Goal: Task Accomplishment & Management: Complete application form

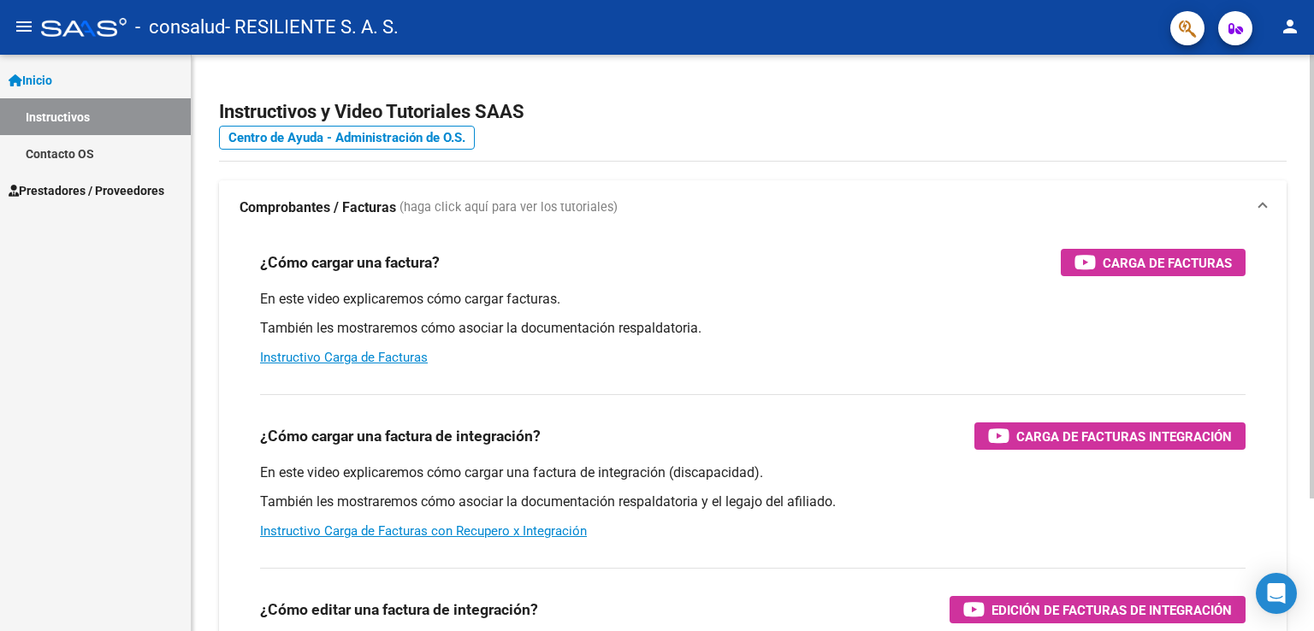
drag, startPoint x: 1241, startPoint y: 0, endPoint x: 879, endPoint y: 196, distance: 411.5
click at [879, 196] on mat-expansion-panel-header "Comprobantes / Facturas (haga click aquí para ver los tutoriales)" at bounding box center [753, 208] width 1068 height 55
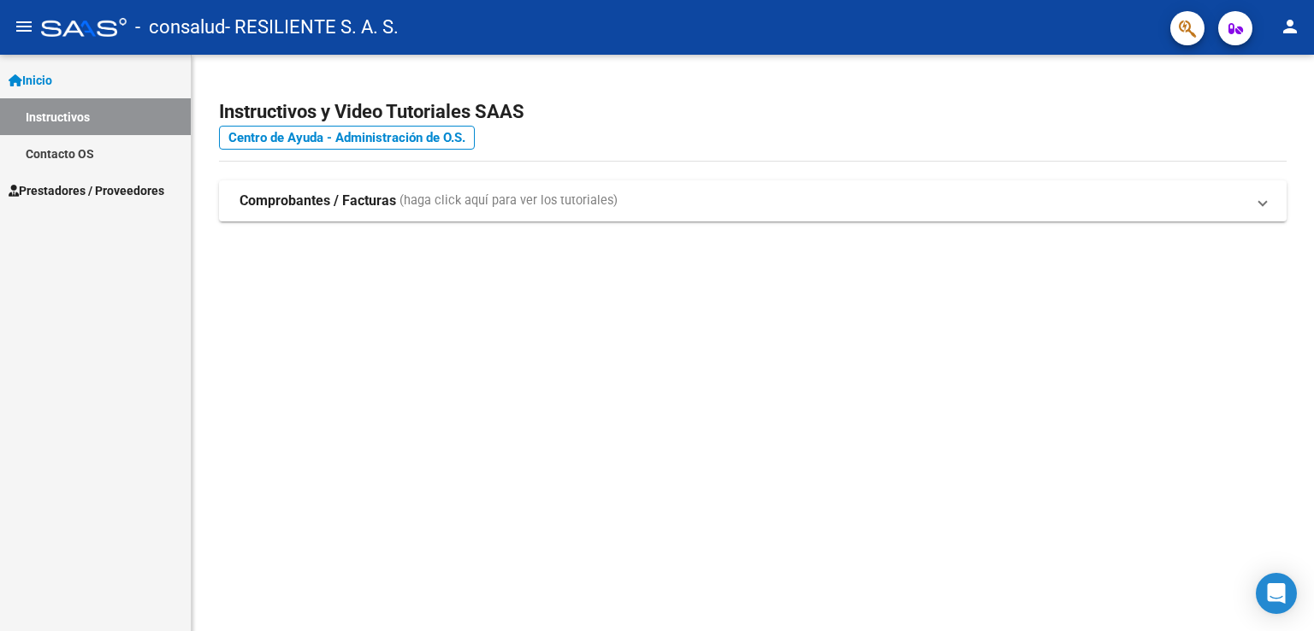
click at [79, 194] on span "Prestadores / Proveedores" at bounding box center [87, 190] width 156 height 19
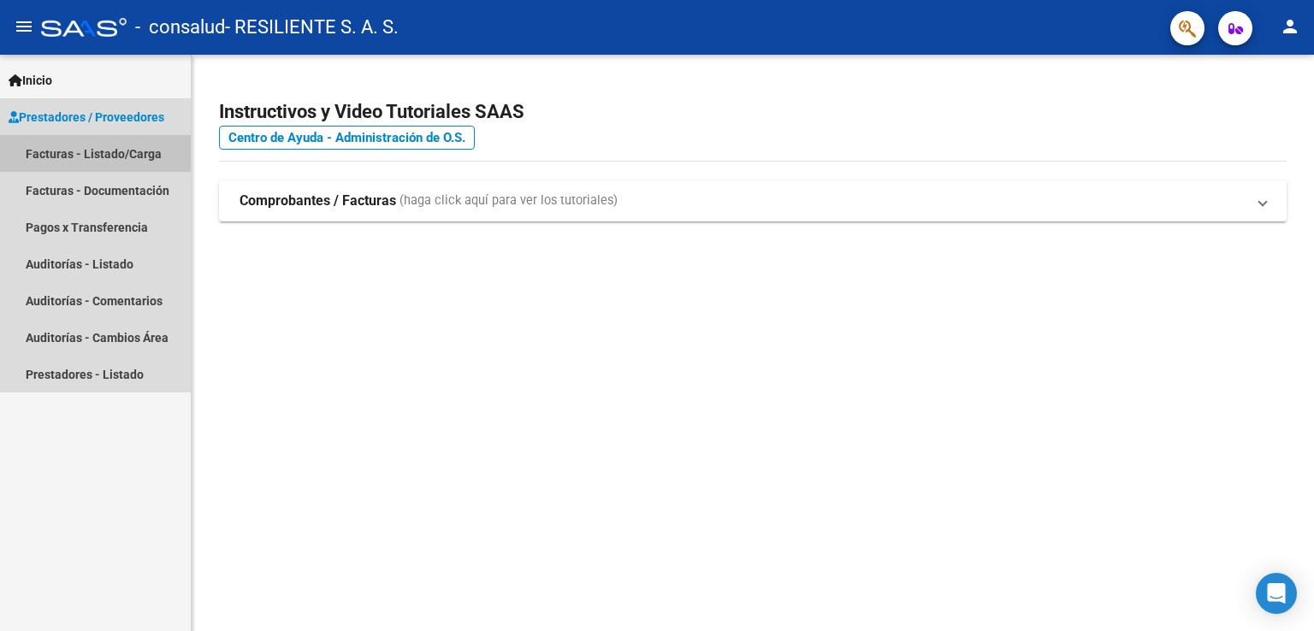
click at [66, 151] on link "Facturas - Listado/Carga" at bounding box center [95, 153] width 191 height 37
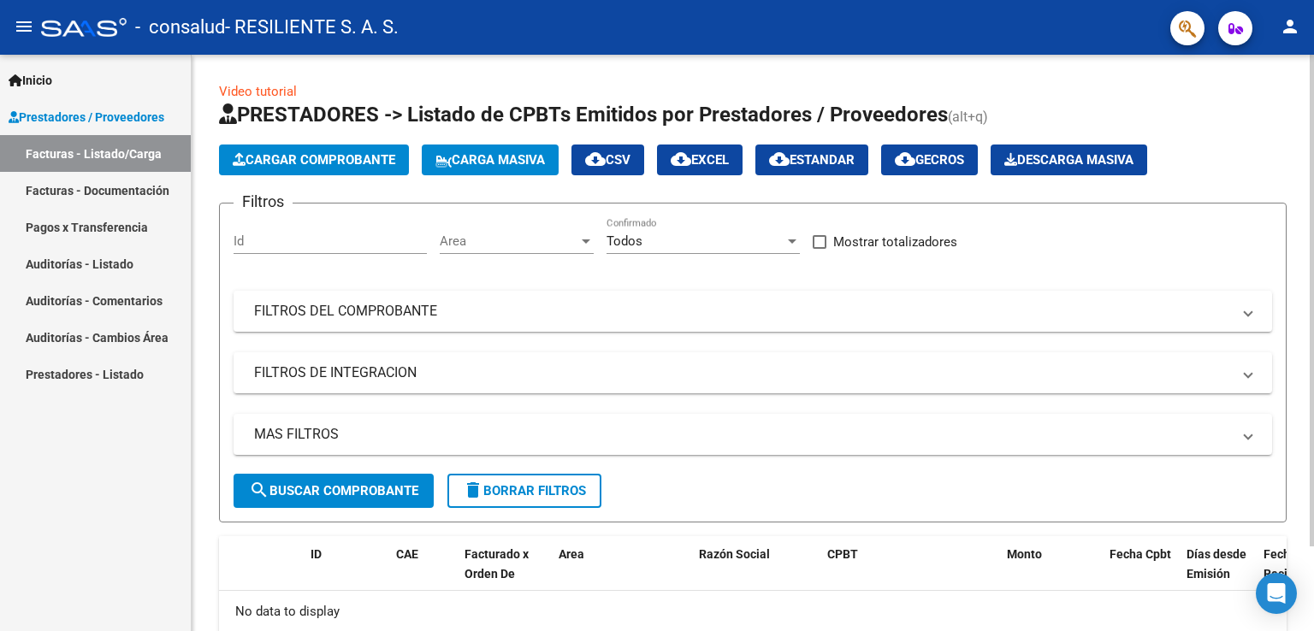
click at [315, 152] on span "Cargar Comprobante" at bounding box center [314, 159] width 163 height 15
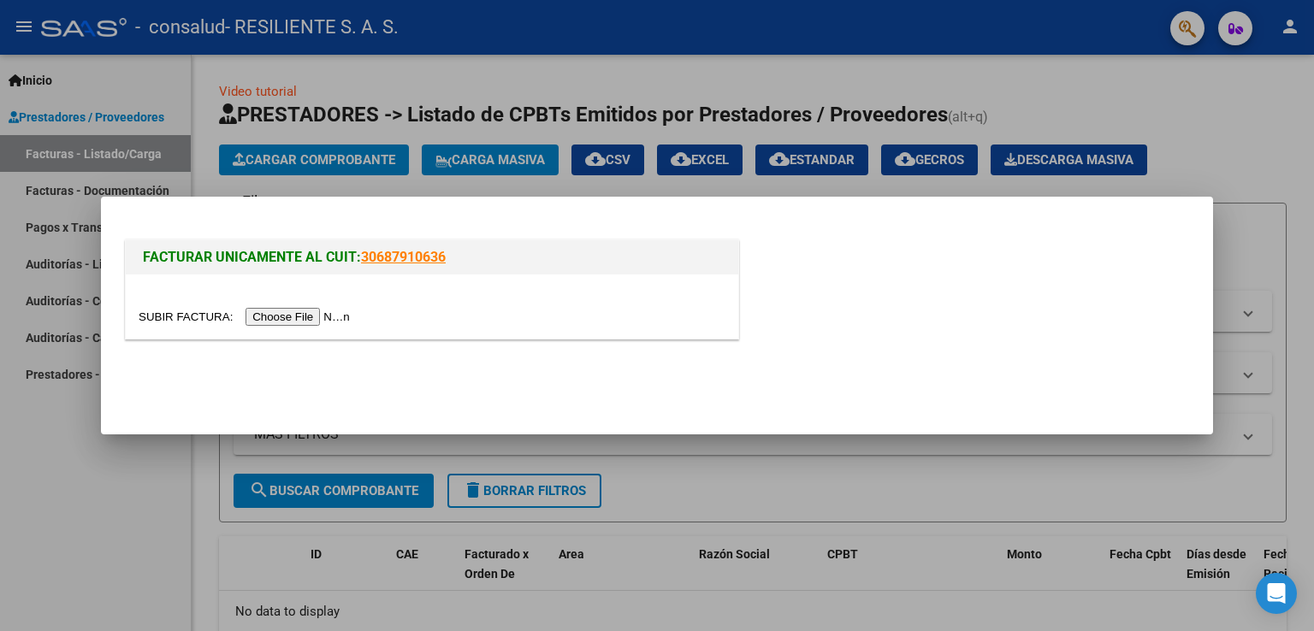
click at [263, 319] on input "file" at bounding box center [247, 317] width 216 height 18
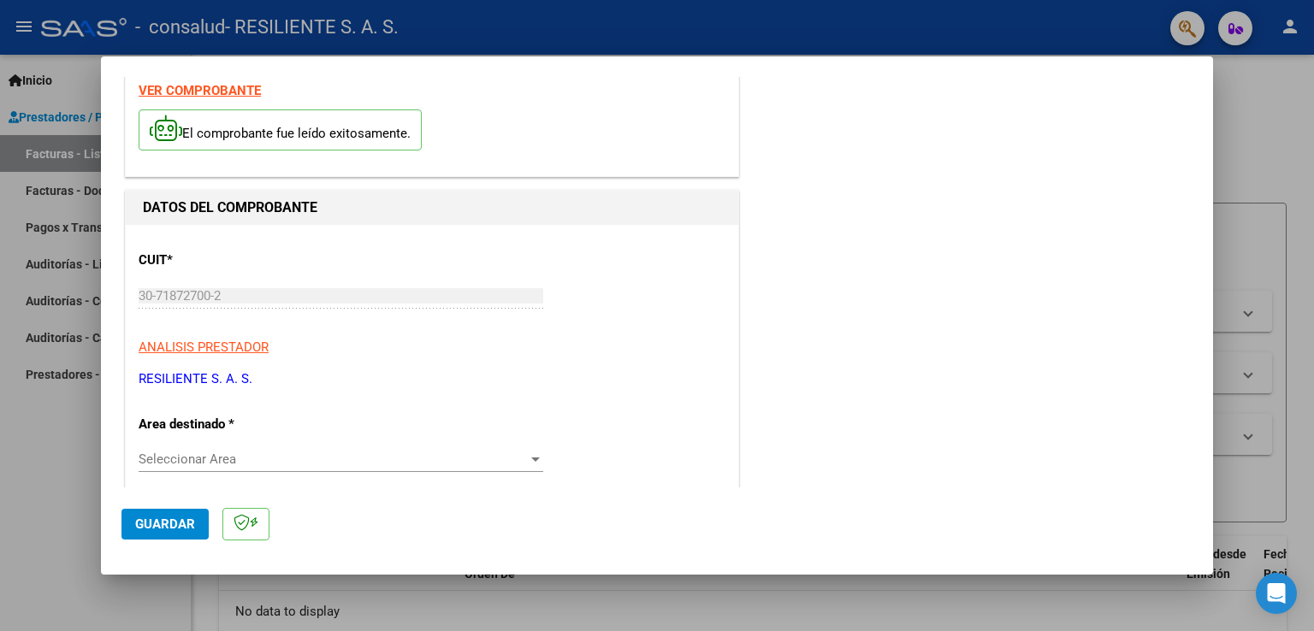
scroll to position [171, 0]
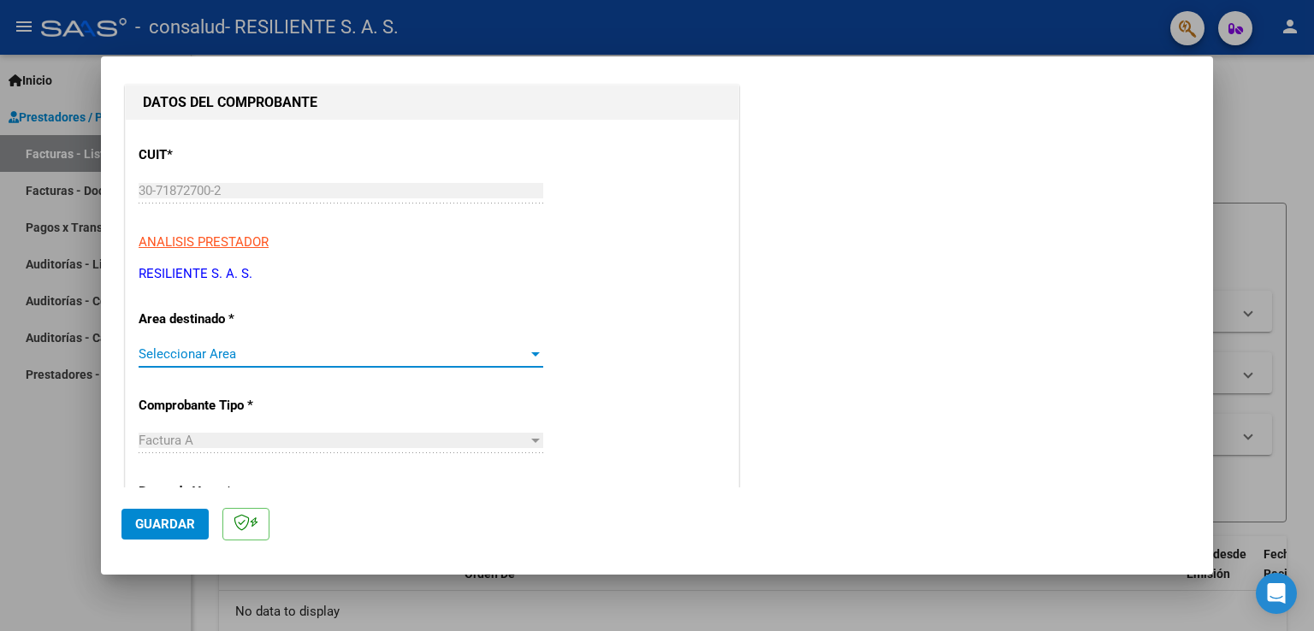
click at [438, 347] on span "Seleccionar Area" at bounding box center [333, 353] width 389 height 15
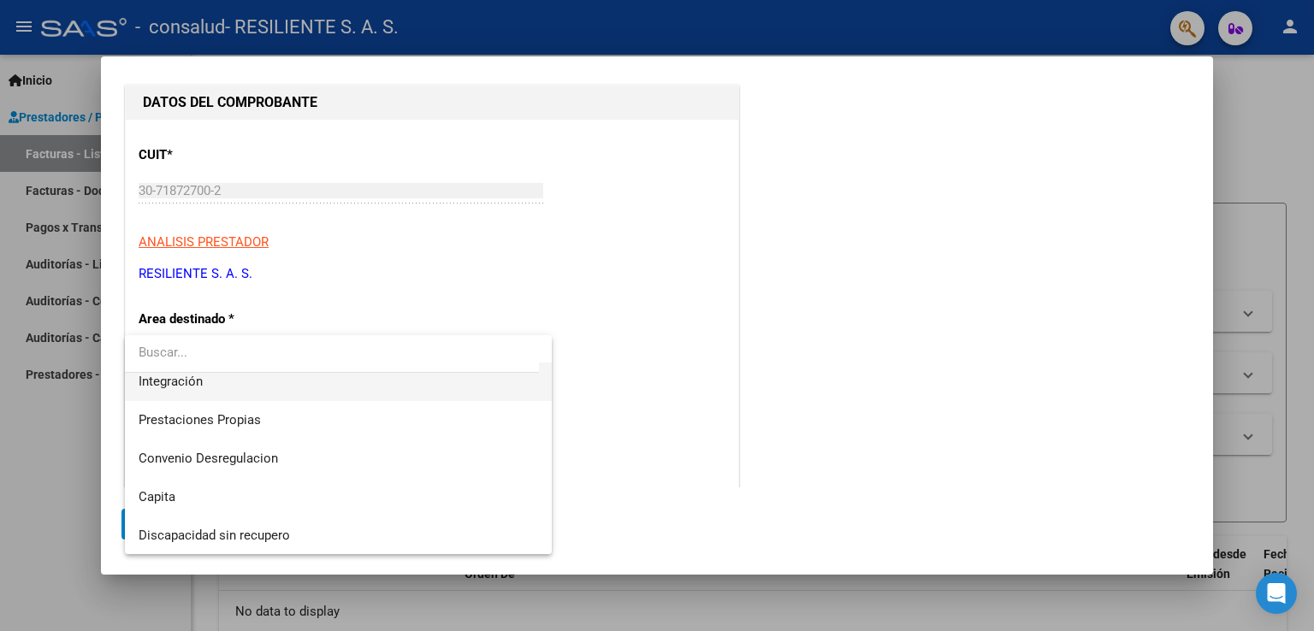
scroll to position [41, 0]
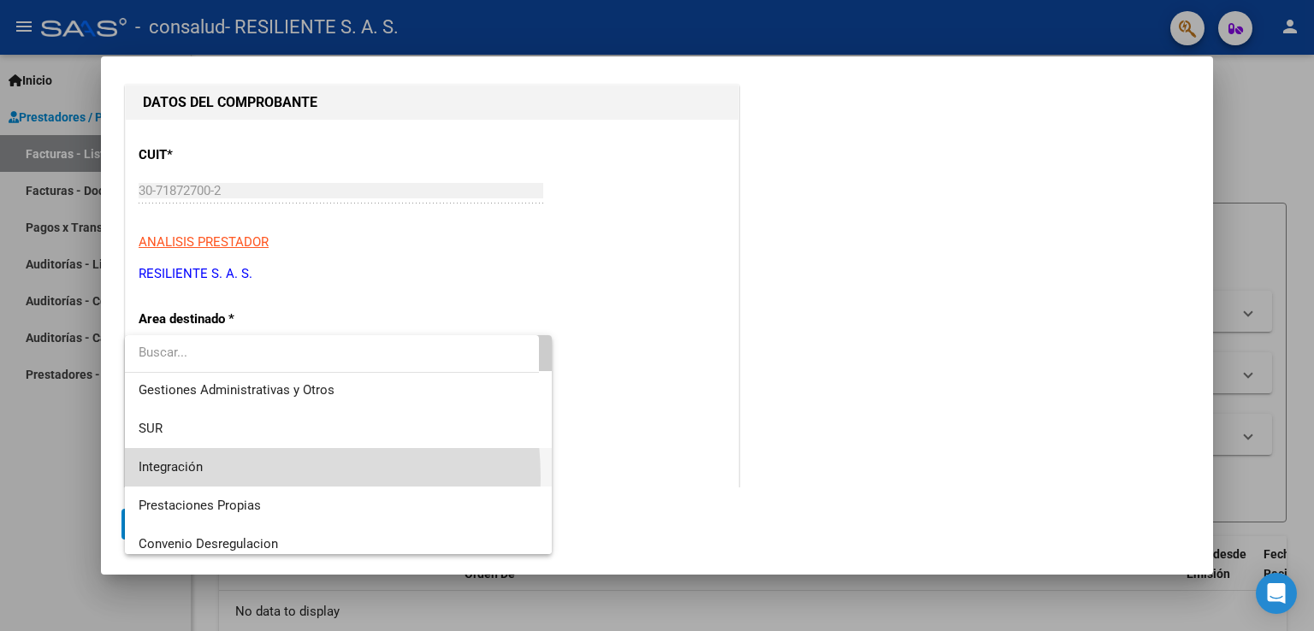
click at [216, 477] on span "Integración" at bounding box center [339, 467] width 400 height 38
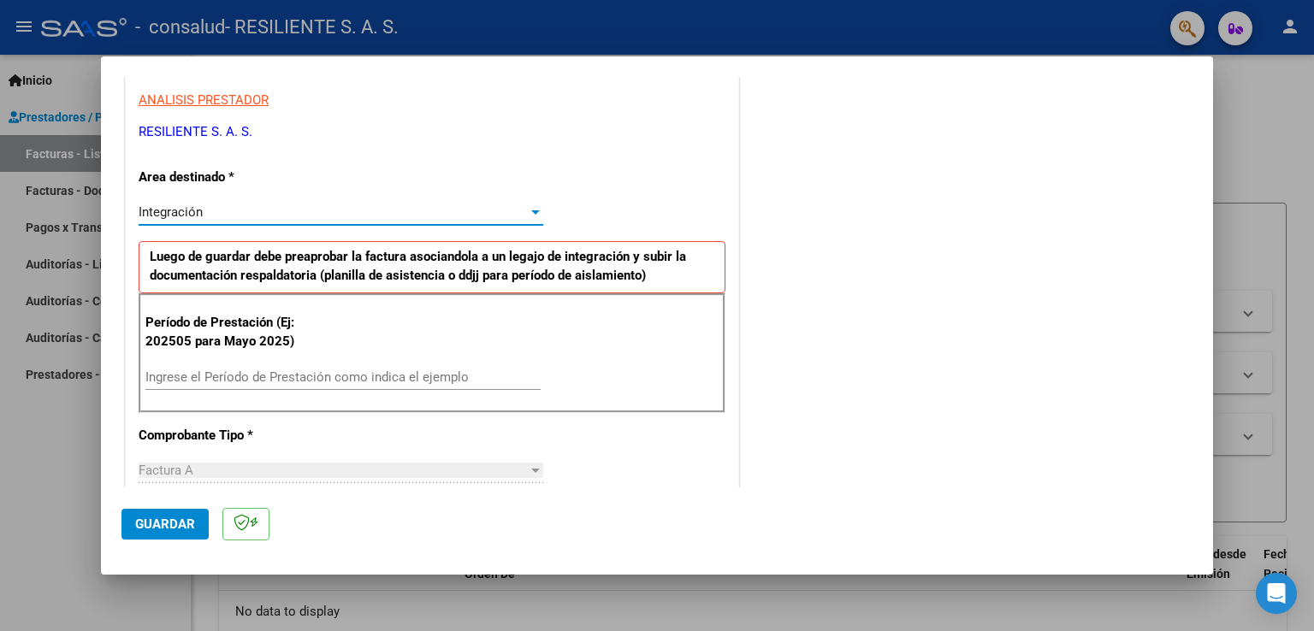
scroll to position [342, 0]
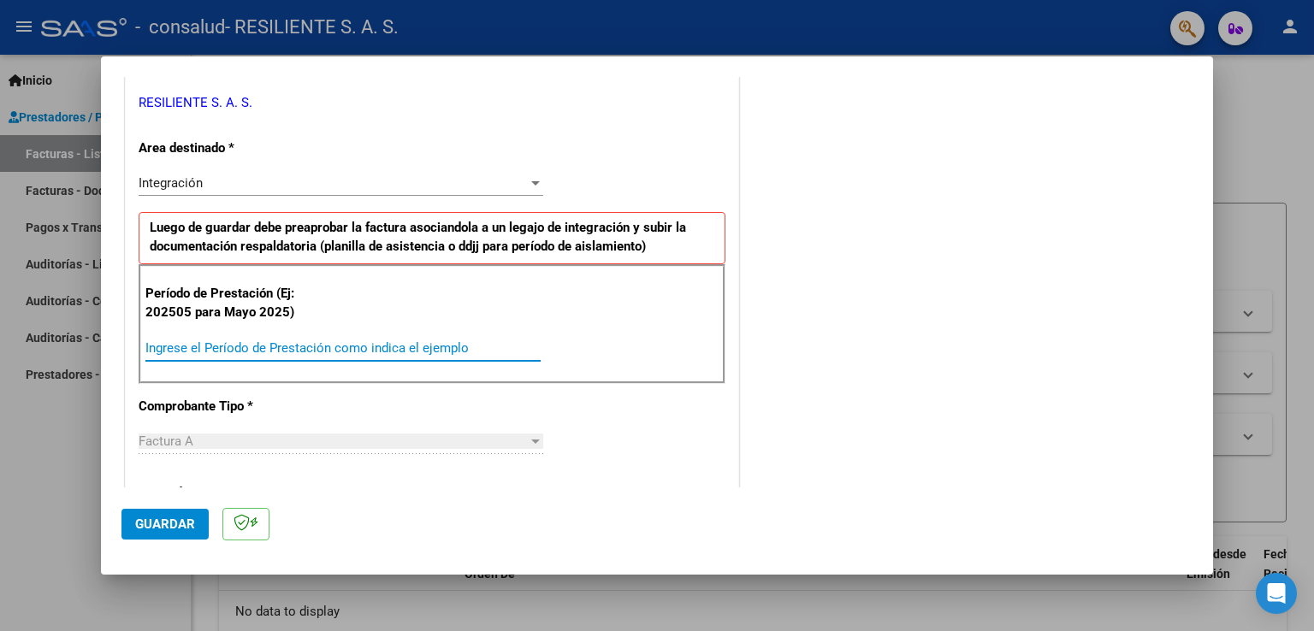
click at [260, 340] on input "Ingrese el Período de Prestación como indica el ejemplo" at bounding box center [342, 347] width 395 height 15
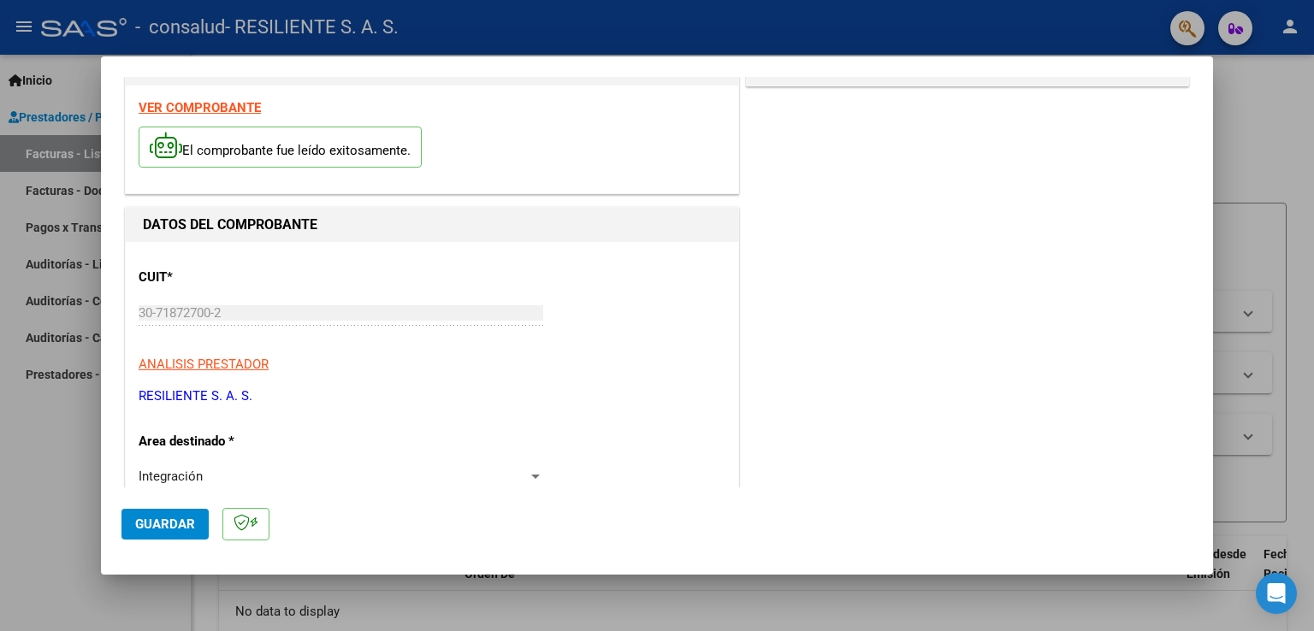
scroll to position [0, 0]
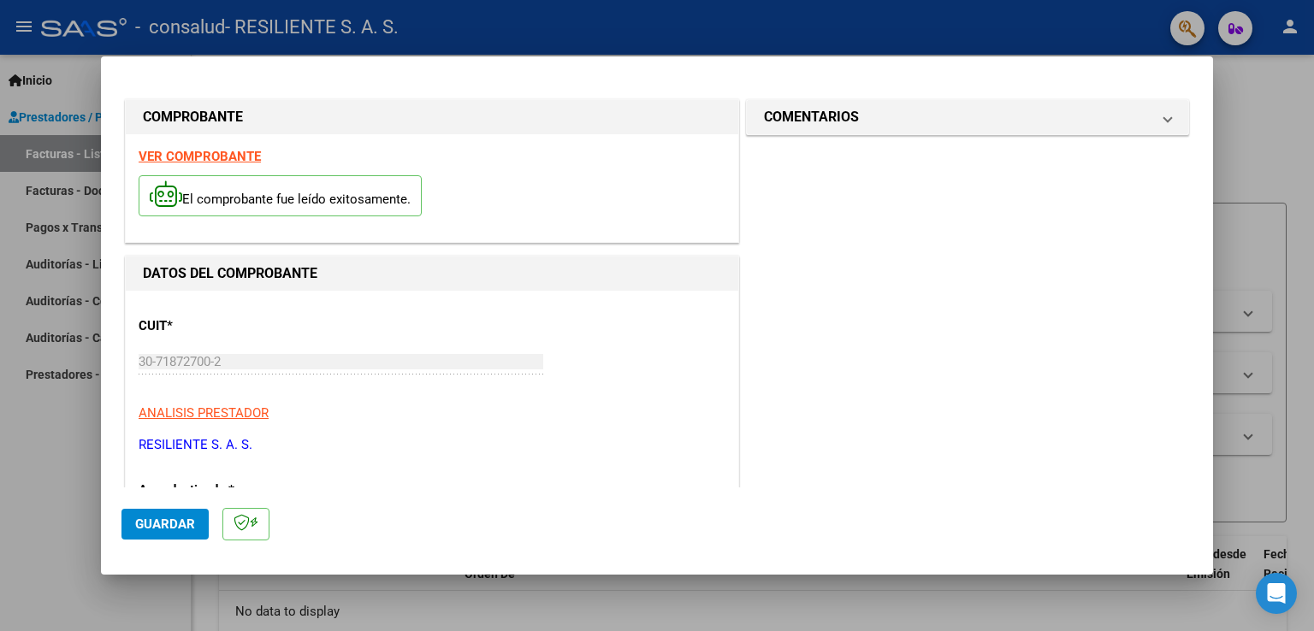
type input "202509"
click at [181, 518] on span "Guardar" at bounding box center [165, 524] width 60 height 15
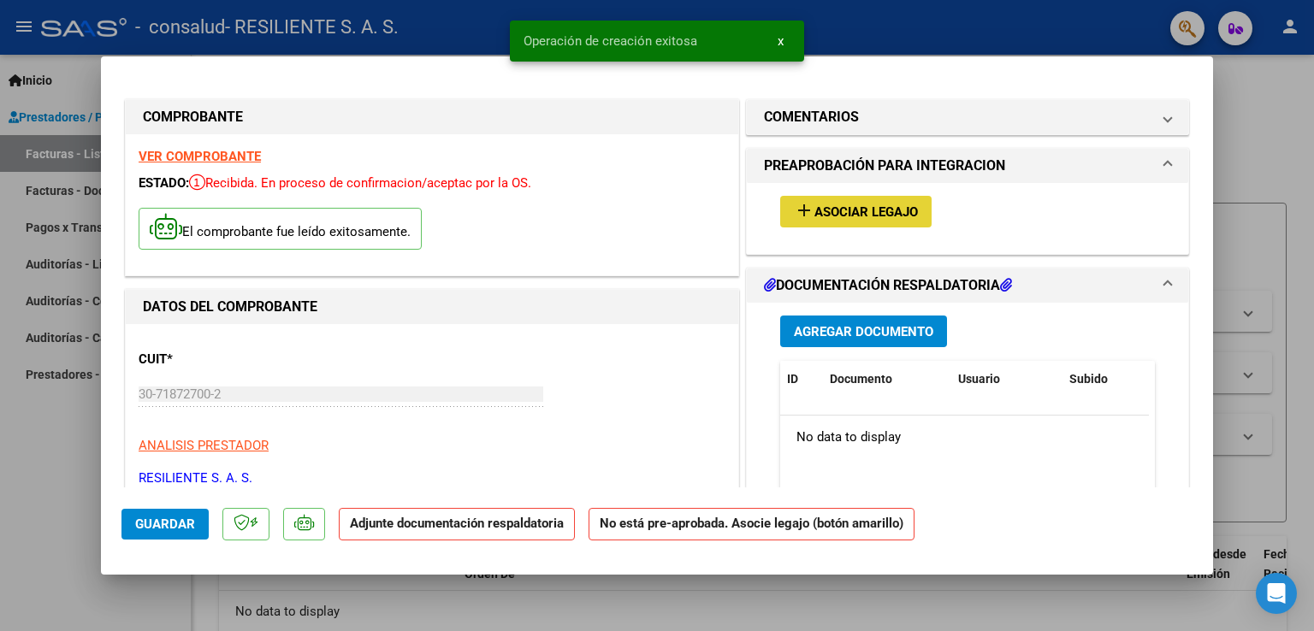
click at [883, 204] on span "add Asociar Legajo" at bounding box center [856, 211] width 124 height 15
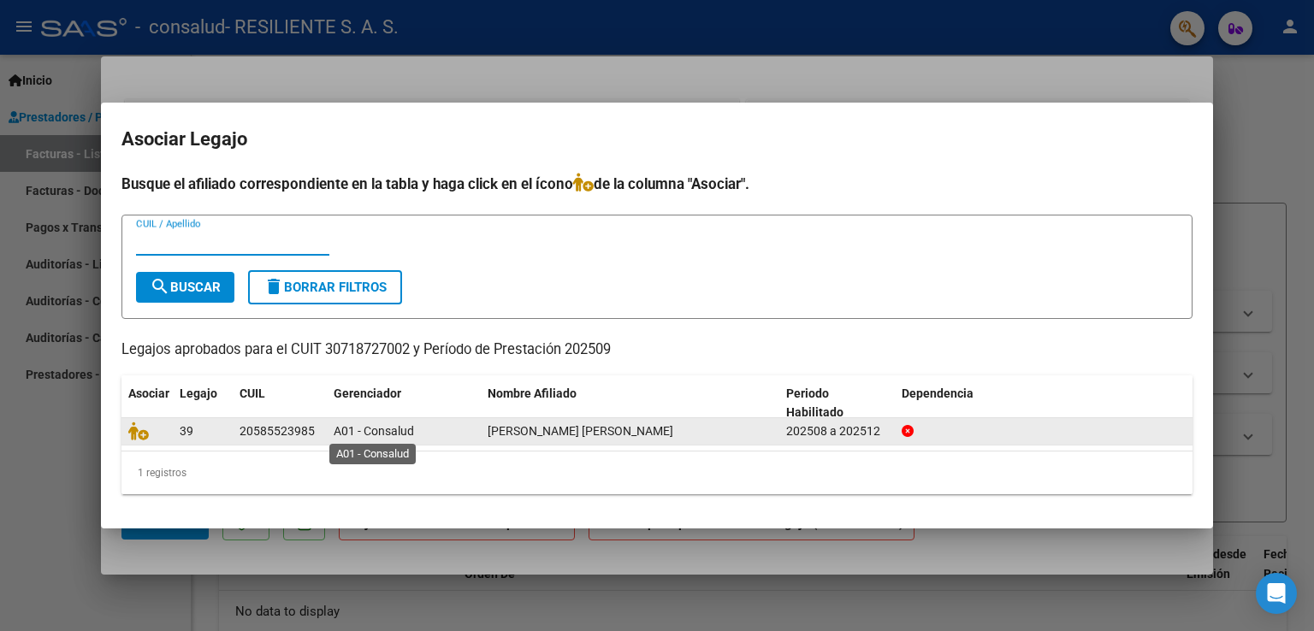
click at [374, 425] on span "A01 - Consalud" at bounding box center [374, 431] width 80 height 14
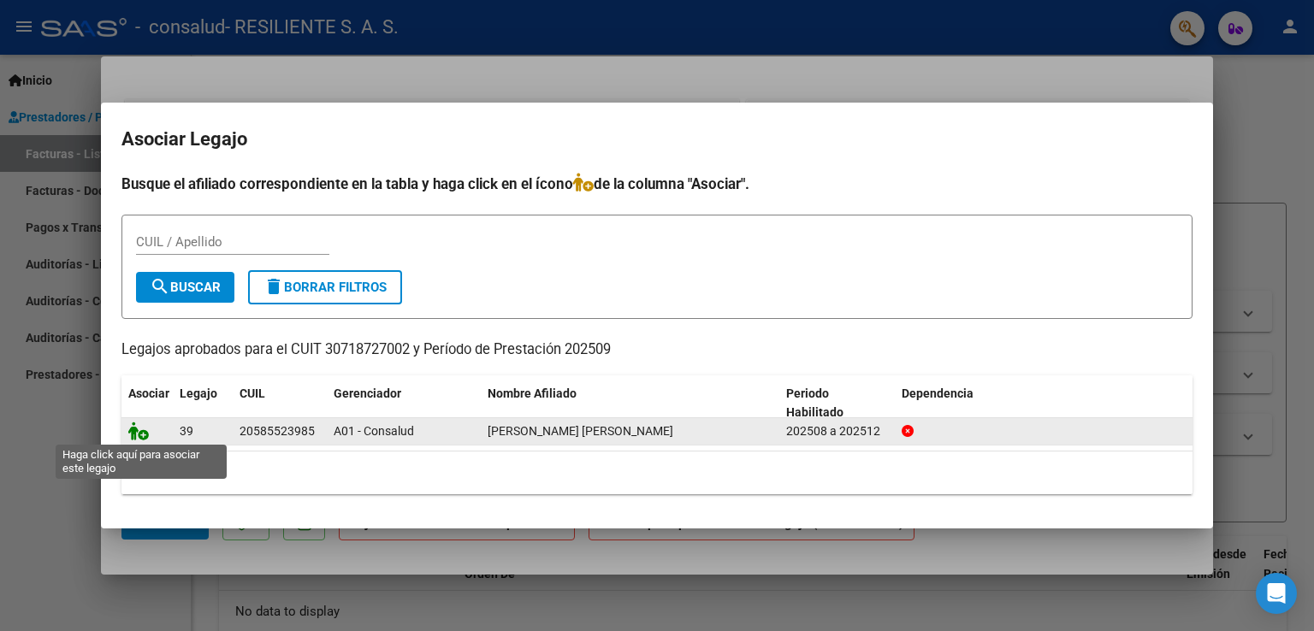
click at [136, 424] on icon at bounding box center [138, 431] width 21 height 19
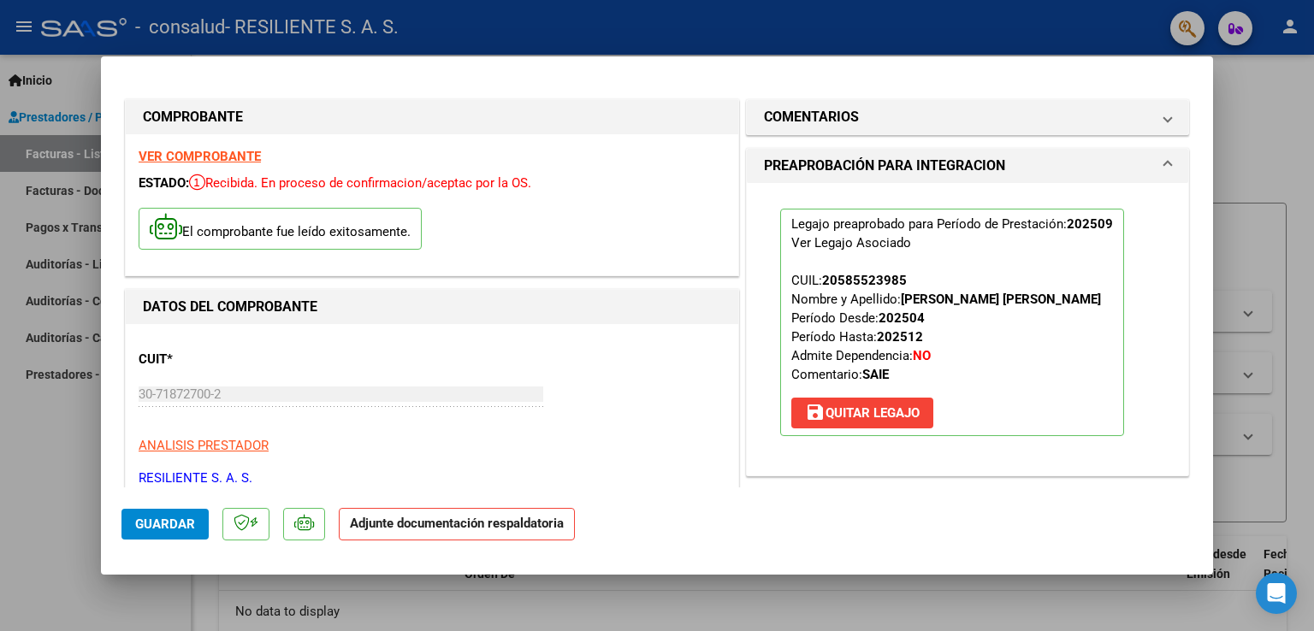
scroll to position [171, 0]
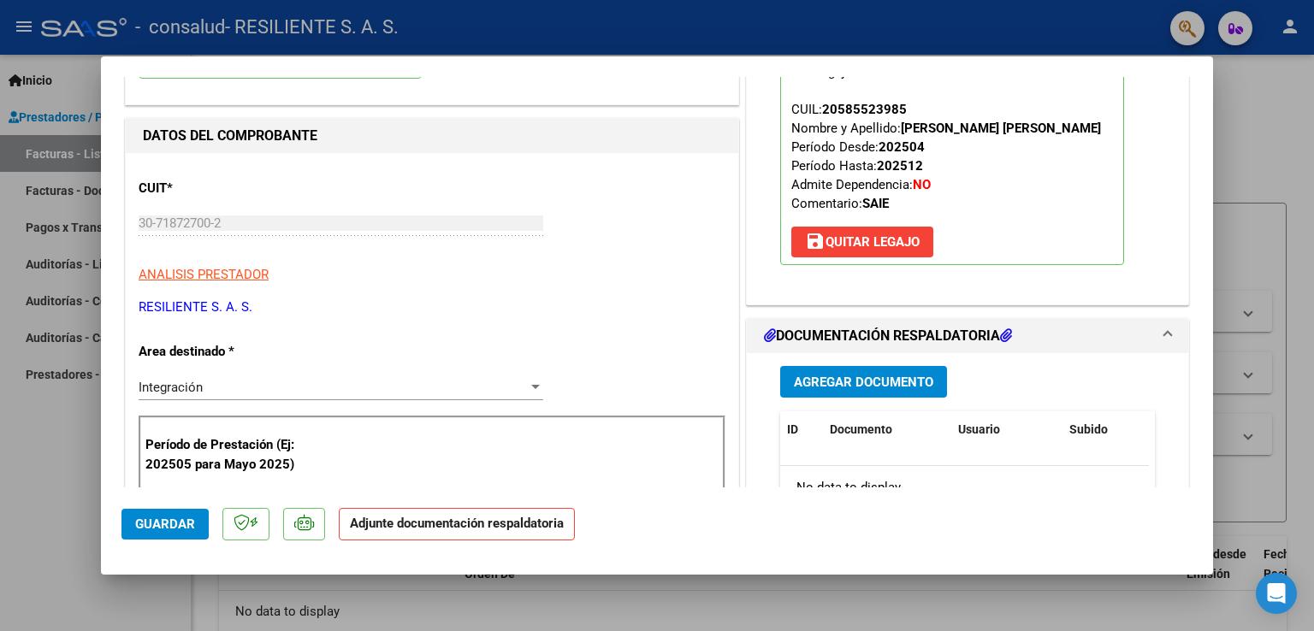
click at [886, 375] on span "Agregar Documento" at bounding box center [863, 382] width 139 height 15
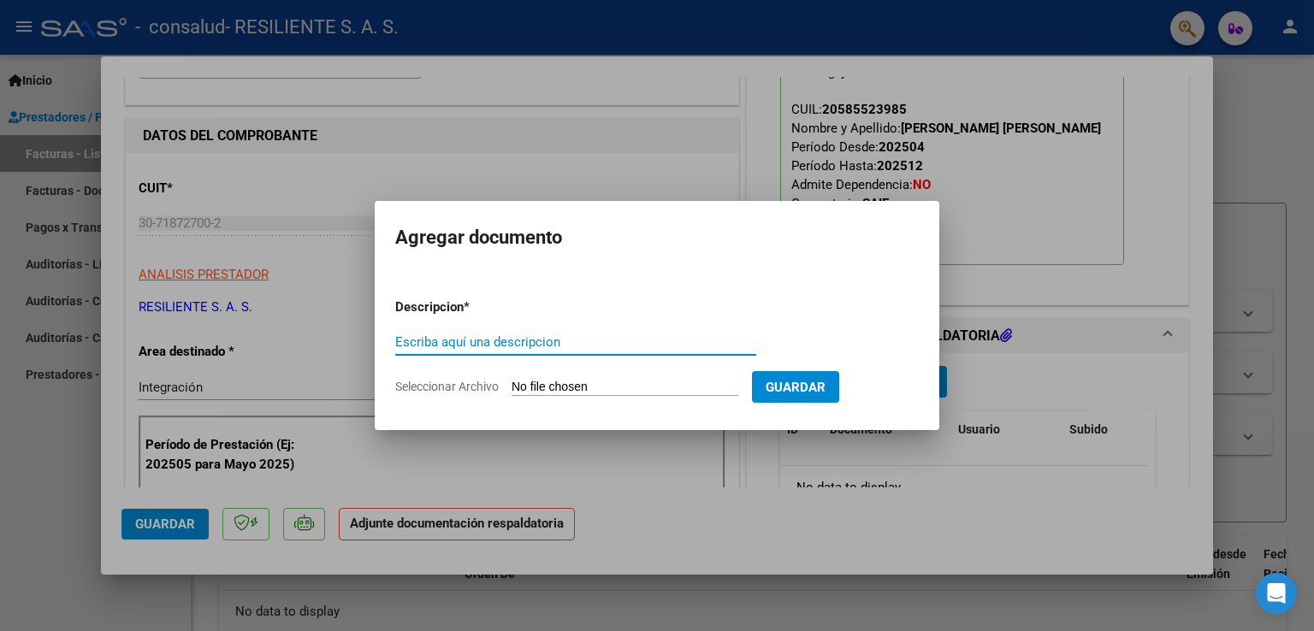
type input "a"
type input "ASISTENCIA SEPTIEMBRE SAIE [PERSON_NAME]"
click at [649, 388] on input "Seleccionar Archivo" at bounding box center [625, 388] width 227 height 16
type input "C:\fakepath\[PERSON_NAME] SAIE SEPTIEMBRE .pdf"
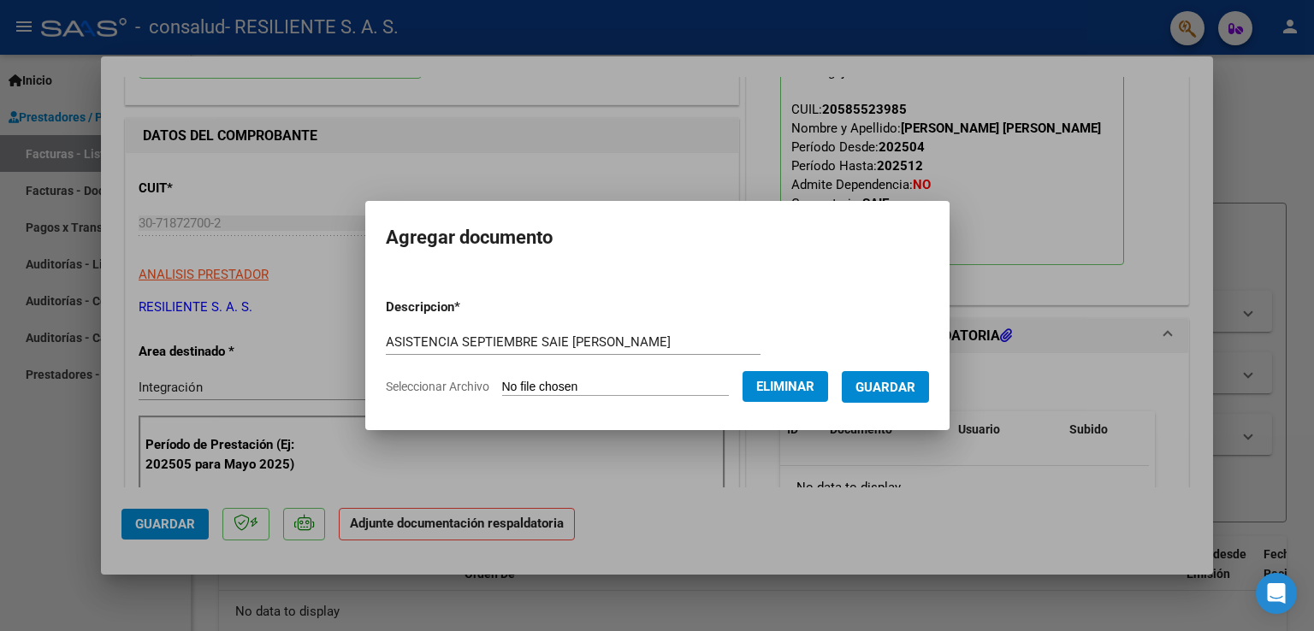
click at [929, 377] on button "Guardar" at bounding box center [885, 387] width 87 height 32
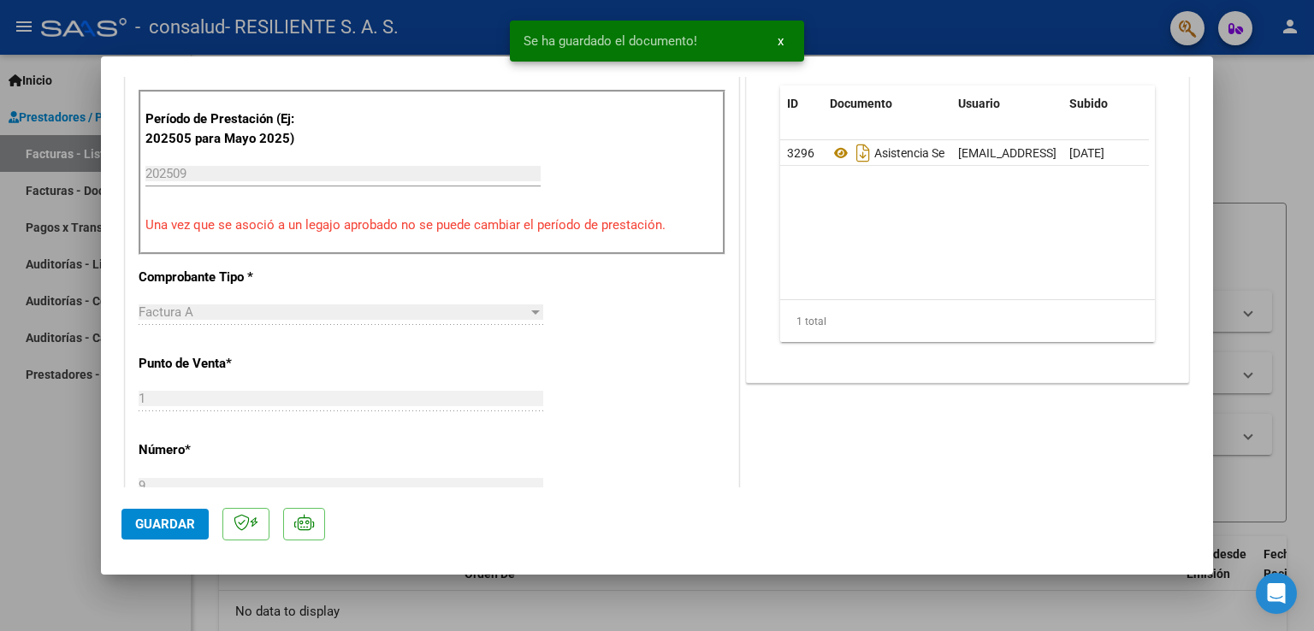
scroll to position [599, 0]
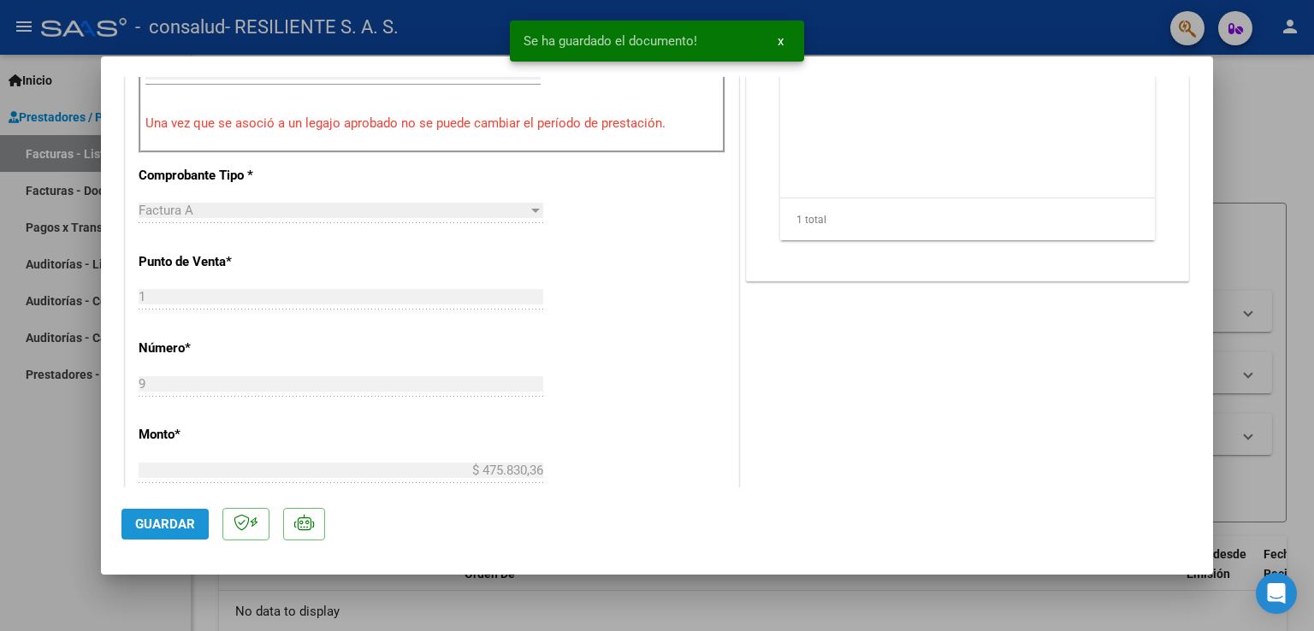
click at [166, 528] on span "Guardar" at bounding box center [165, 524] width 60 height 15
click at [178, 531] on span "Guardar" at bounding box center [165, 524] width 60 height 15
click at [1282, 263] on div at bounding box center [657, 315] width 1314 height 631
type input "$ 0,00"
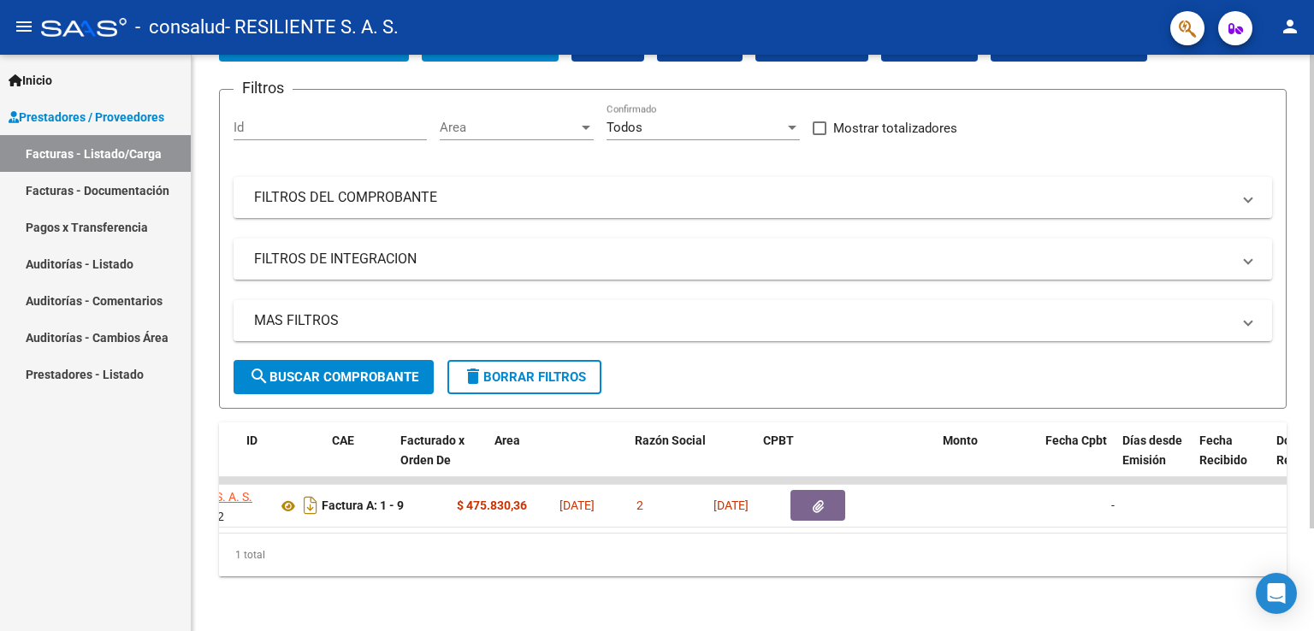
scroll to position [0, 0]
